Goal: Information Seeking & Learning: Learn about a topic

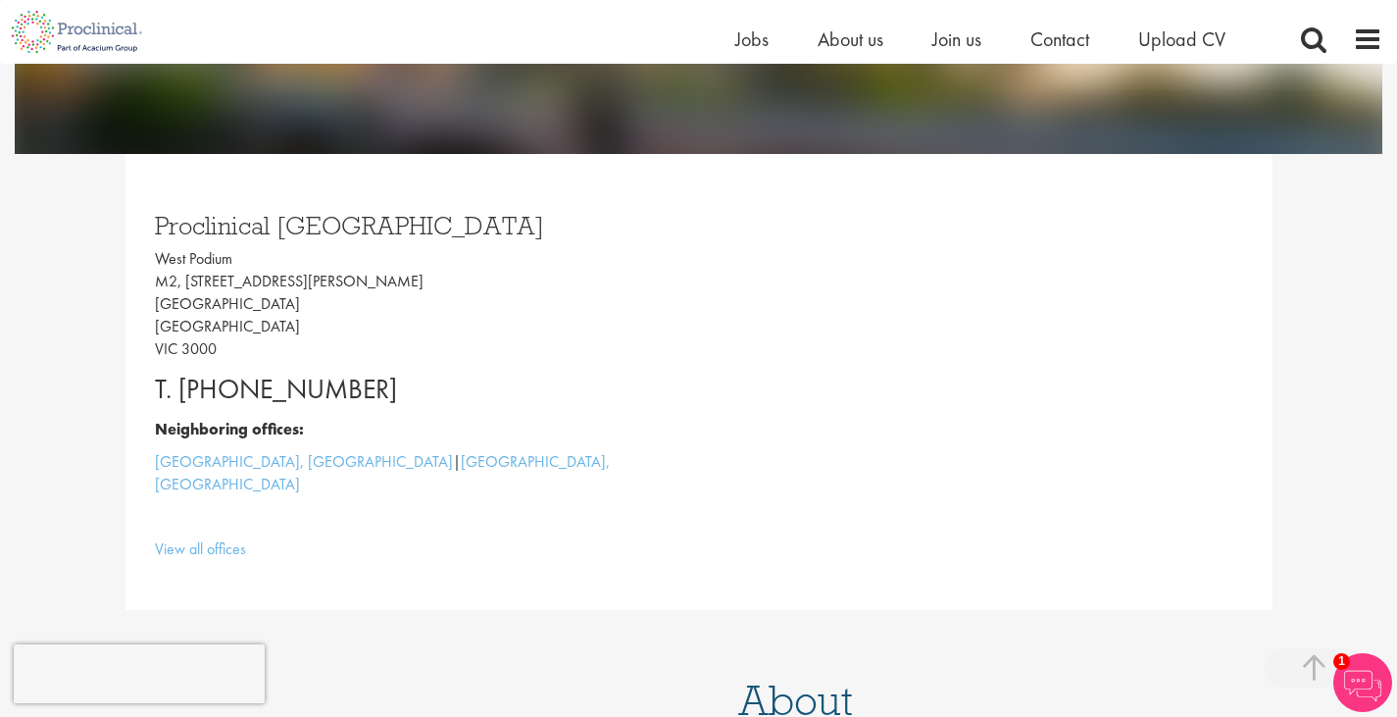
scroll to position [392, 0]
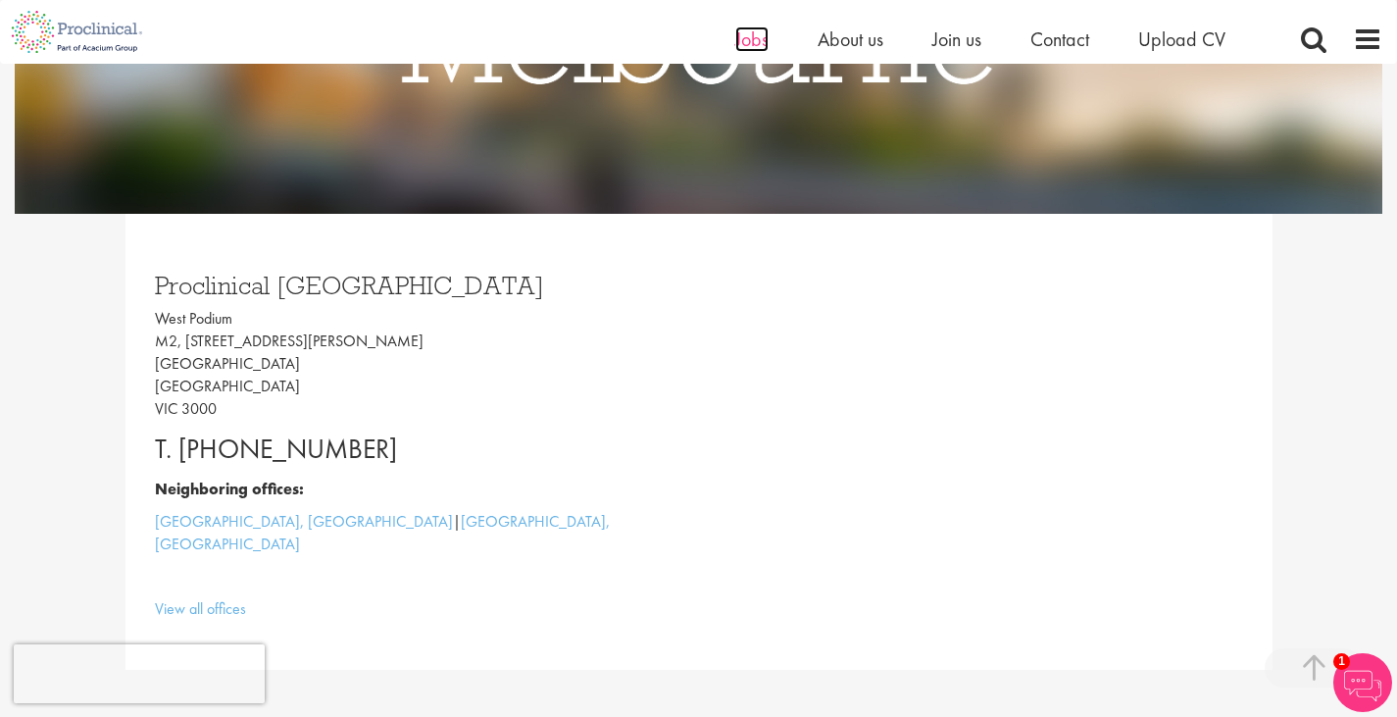
click at [753, 31] on span "Jobs" at bounding box center [751, 38] width 33 height 25
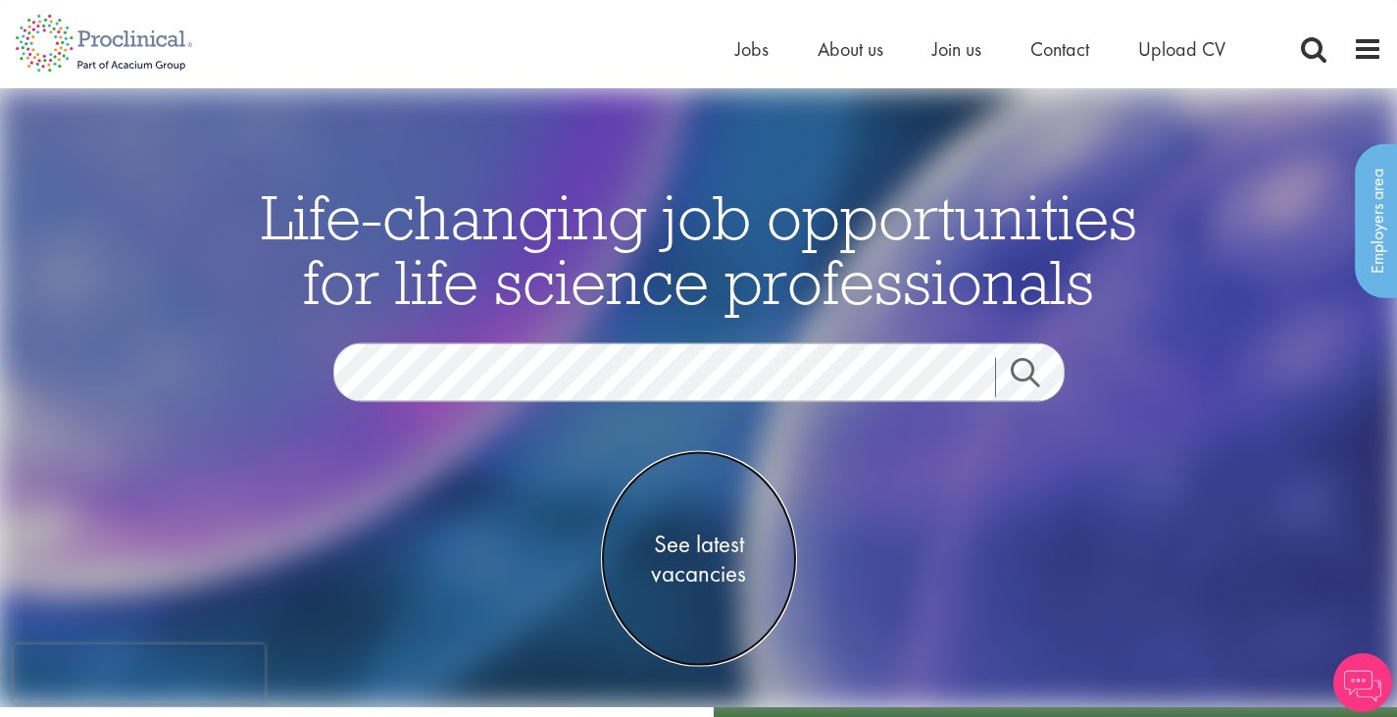
click at [682, 558] on span "See latest vacancies" at bounding box center [699, 558] width 196 height 59
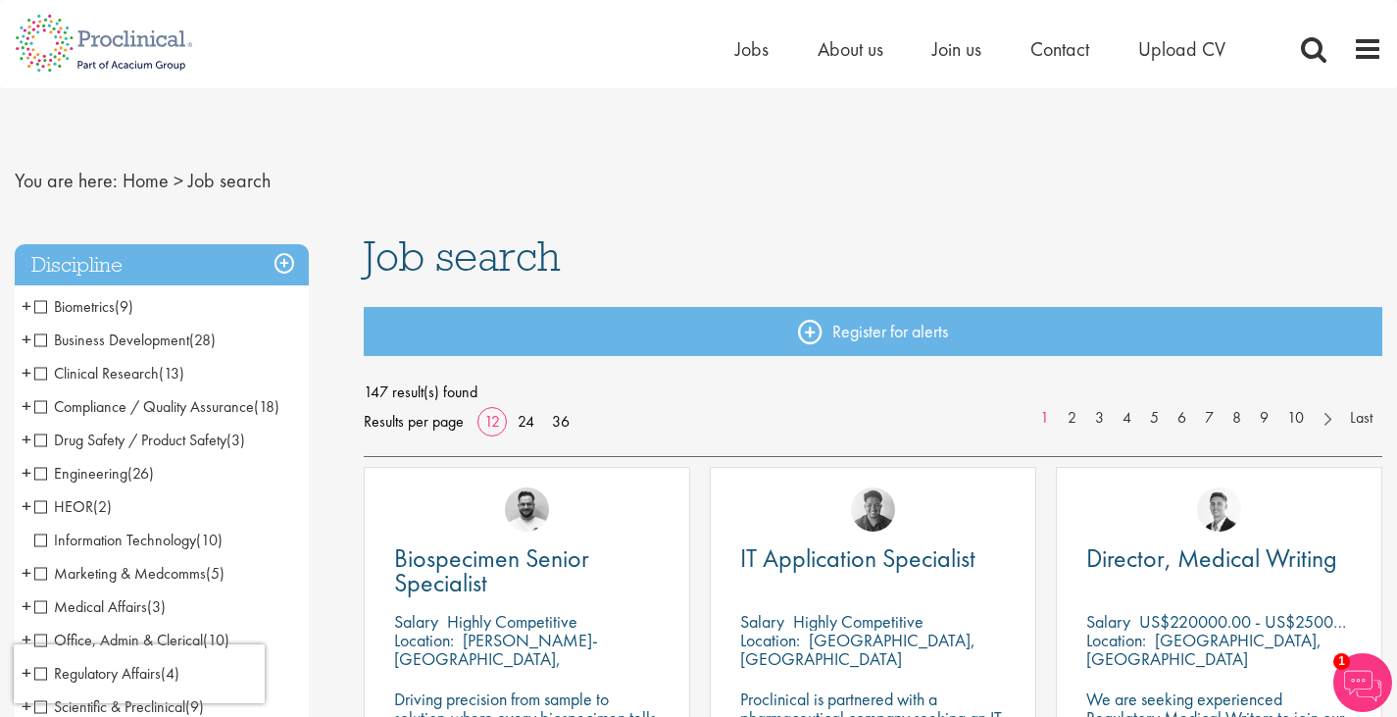
click at [41, 374] on span "Clinical Research" at bounding box center [96, 373] width 125 height 21
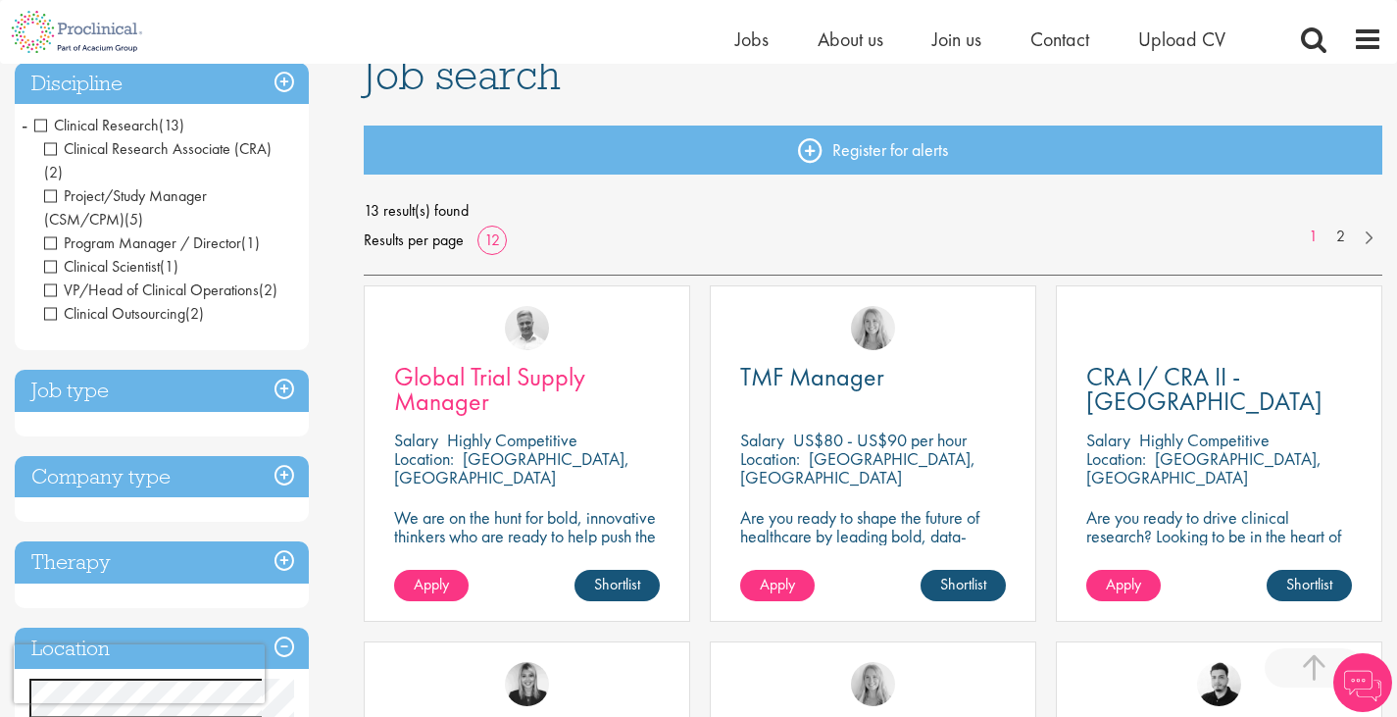
scroll to position [392, 0]
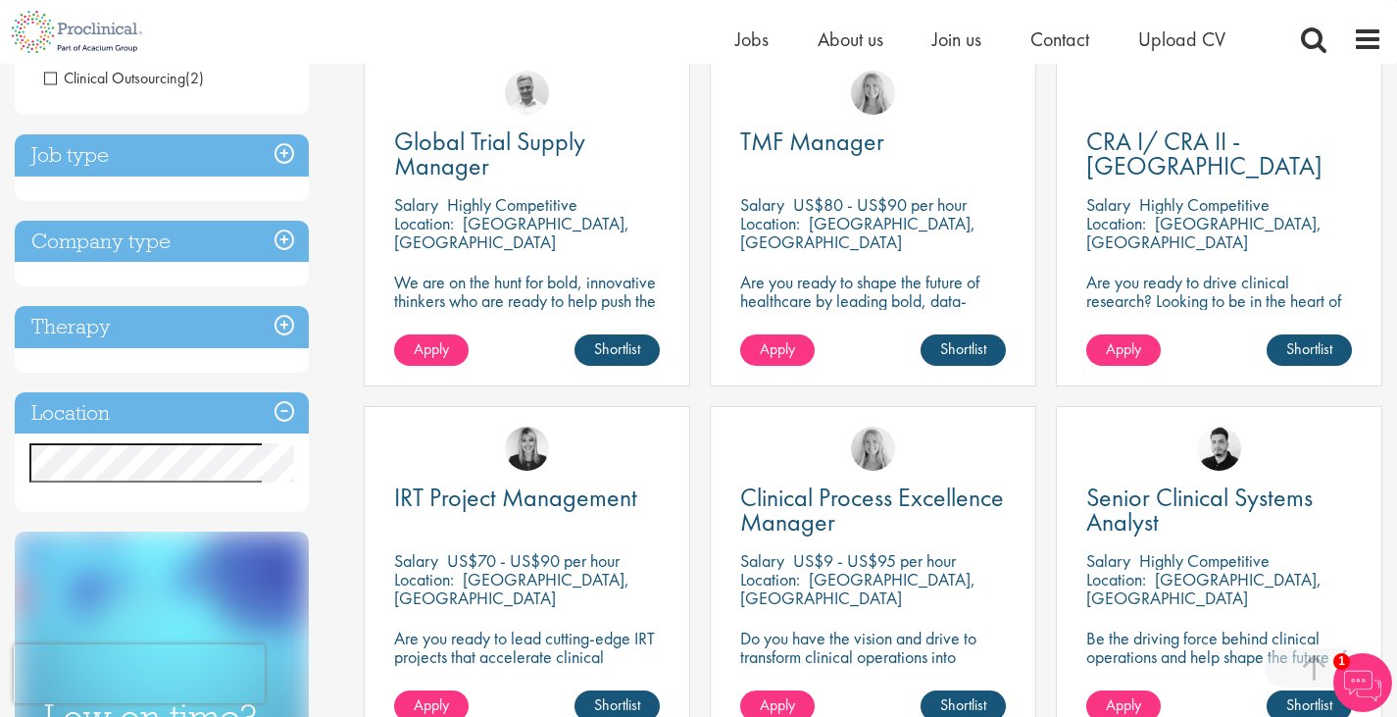
click at [266, 392] on h3 "Location" at bounding box center [162, 413] width 294 height 42
click at [294, 392] on h3 "Location" at bounding box center [162, 413] width 294 height 42
click at [106, 392] on h3 "Location" at bounding box center [162, 413] width 294 height 42
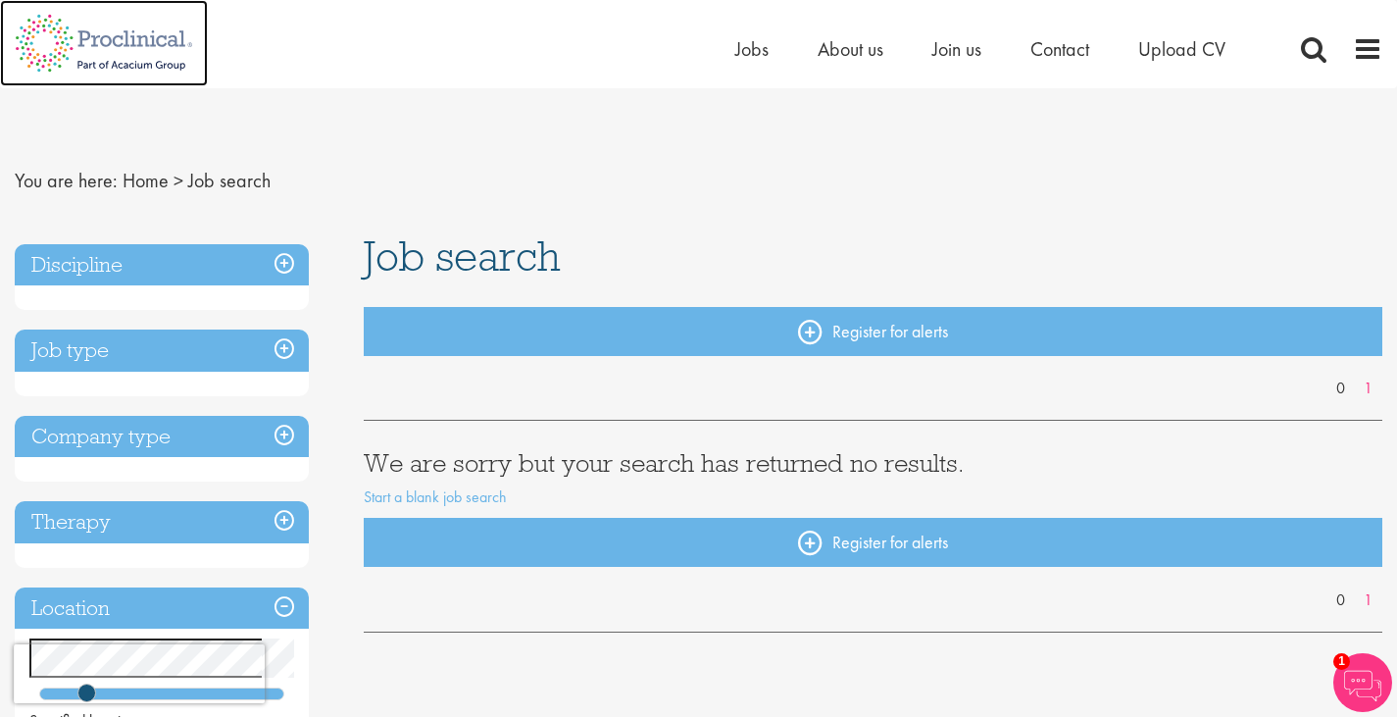
click at [165, 51] on img at bounding box center [104, 43] width 208 height 86
